Goal: Navigation & Orientation: Find specific page/section

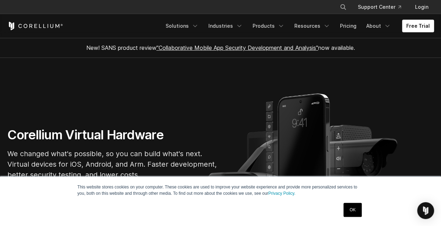
click at [355, 212] on link "OK" at bounding box center [353, 210] width 18 height 14
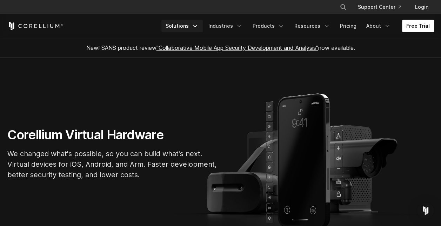
click at [199, 25] on icon "Navigation Menu" at bounding box center [195, 25] width 7 height 7
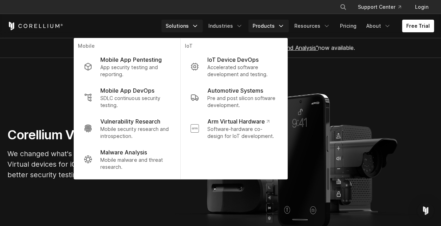
click at [283, 24] on icon "Navigation Menu" at bounding box center [281, 25] width 7 height 7
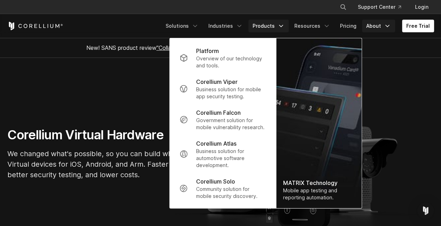
click at [382, 24] on link "About" at bounding box center [378, 26] width 33 height 13
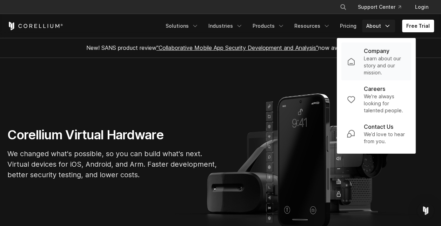
click at [373, 61] on p "Learn about our story and our mission." at bounding box center [385, 65] width 42 height 21
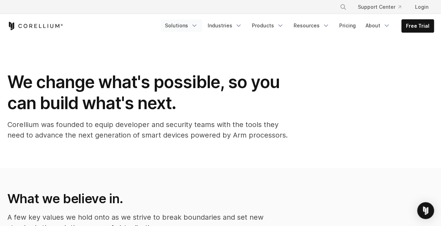
click at [197, 24] on icon "Navigation Menu" at bounding box center [194, 25] width 7 height 7
